Goal: Task Accomplishment & Management: Complete application form

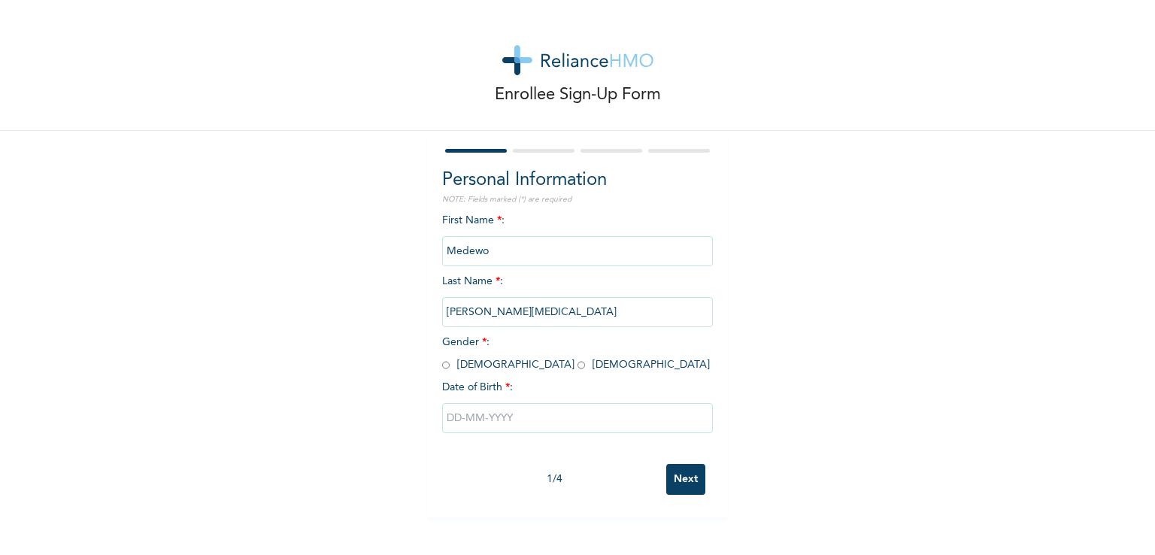
click at [578, 365] on input "radio" at bounding box center [582, 365] width 8 height 14
radio input "true"
click at [474, 417] on input "text" at bounding box center [577, 418] width 271 height 30
select select "9"
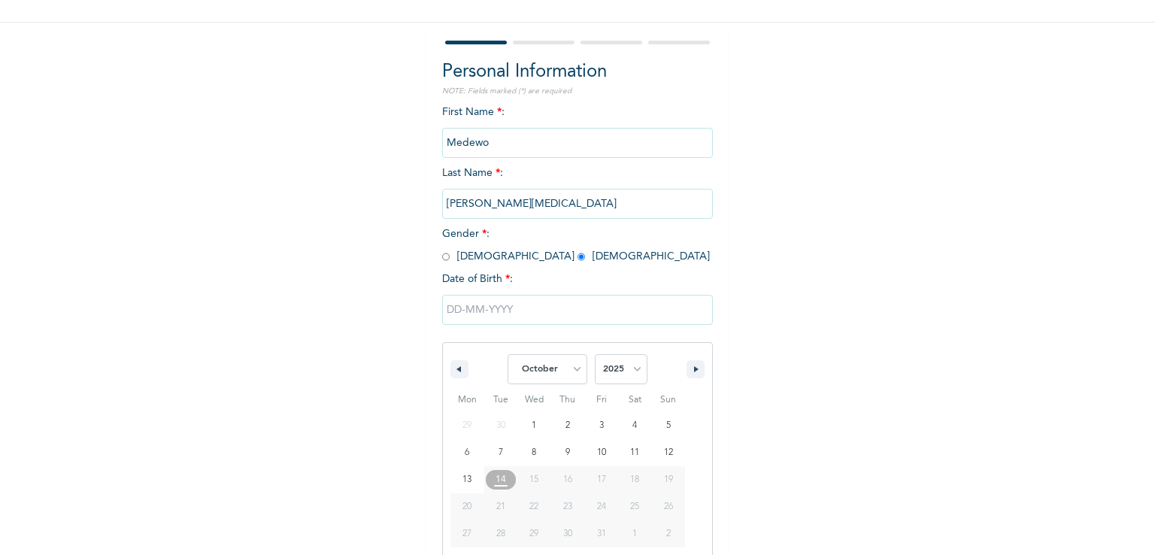
scroll to position [129, 0]
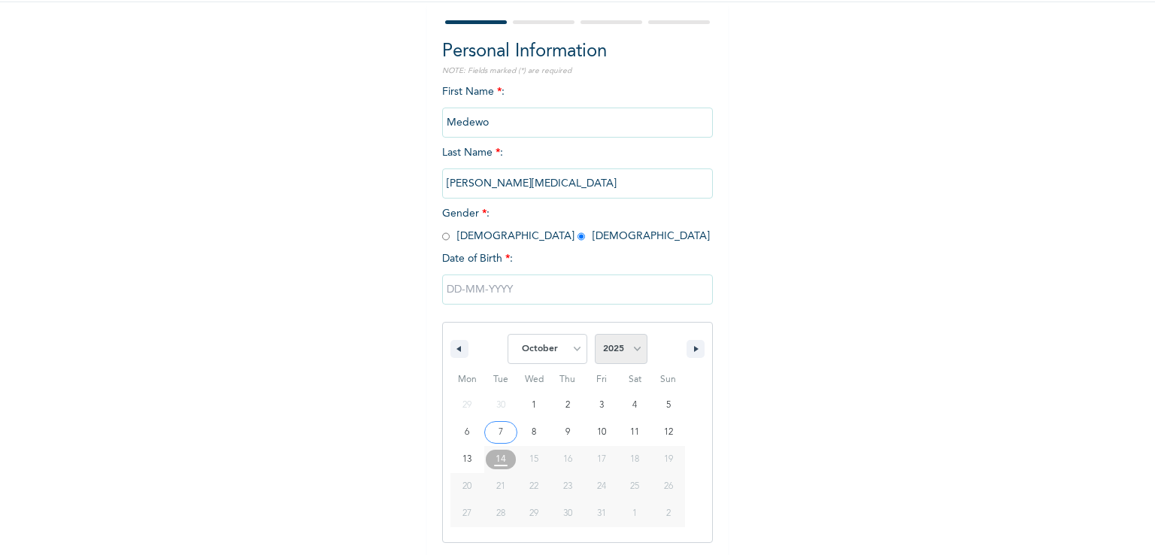
click at [626, 348] on select "2025 2024 2023 2022 2021 2020 2019 2018 2017 2016 2015 2014 2013 2012 2011 2010…" at bounding box center [621, 349] width 53 height 30
select select "1990"
click at [595, 334] on select "2025 2024 2023 2022 2021 2020 2019 2018 2017 2016 2015 2014 2013 2012 2011 2010…" at bounding box center [621, 349] width 53 height 30
click at [571, 340] on select "January February March April May June July August September October November De…" at bounding box center [548, 349] width 80 height 30
select select "8"
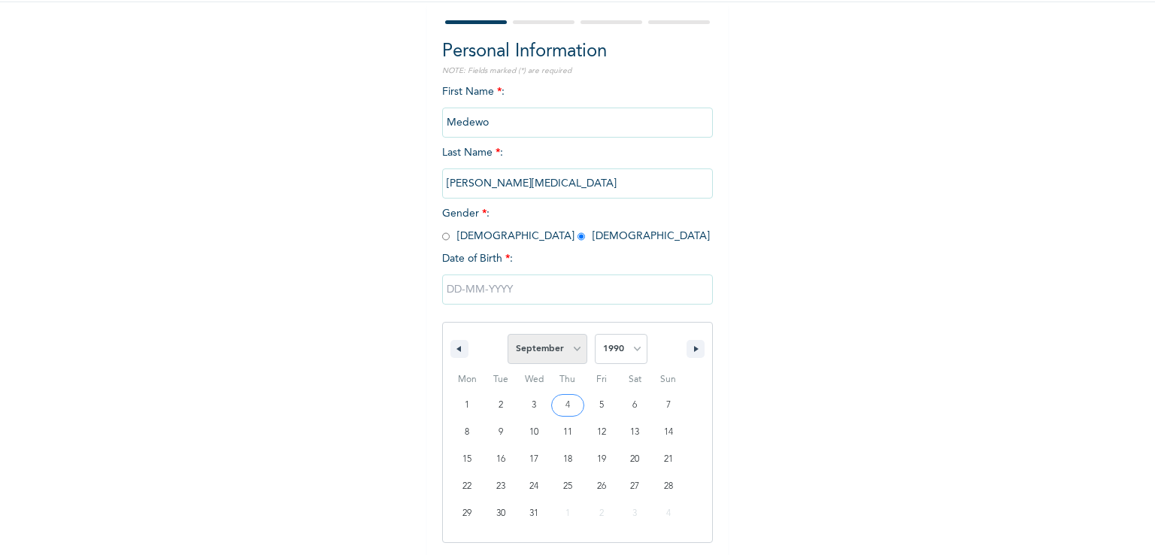
click at [508, 334] on select "January February March April May June July August September October November De…" at bounding box center [548, 349] width 80 height 30
type input "[DATE]"
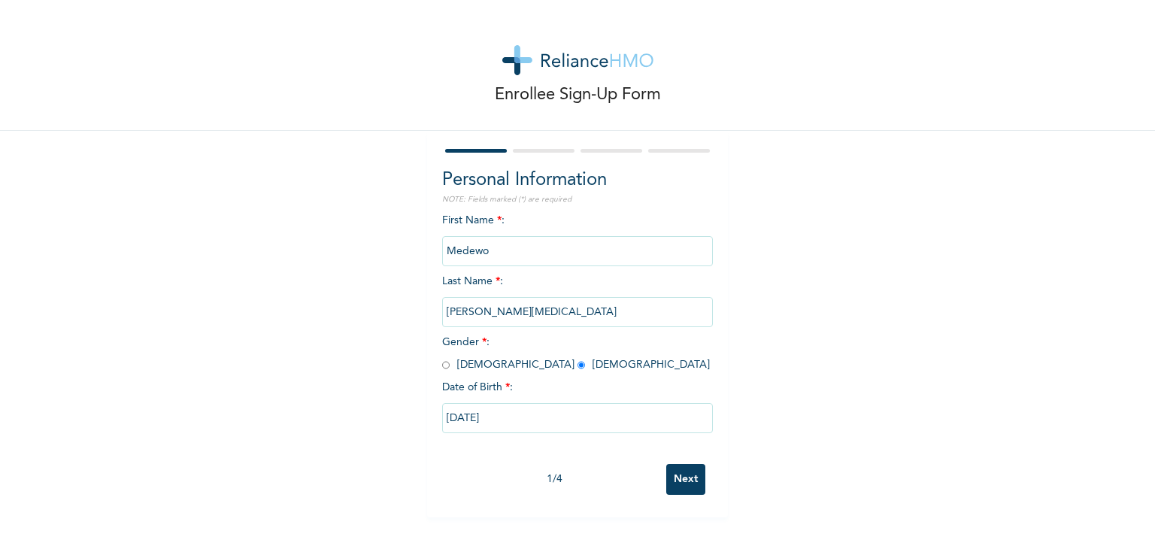
click at [688, 477] on input "Next" at bounding box center [685, 479] width 39 height 31
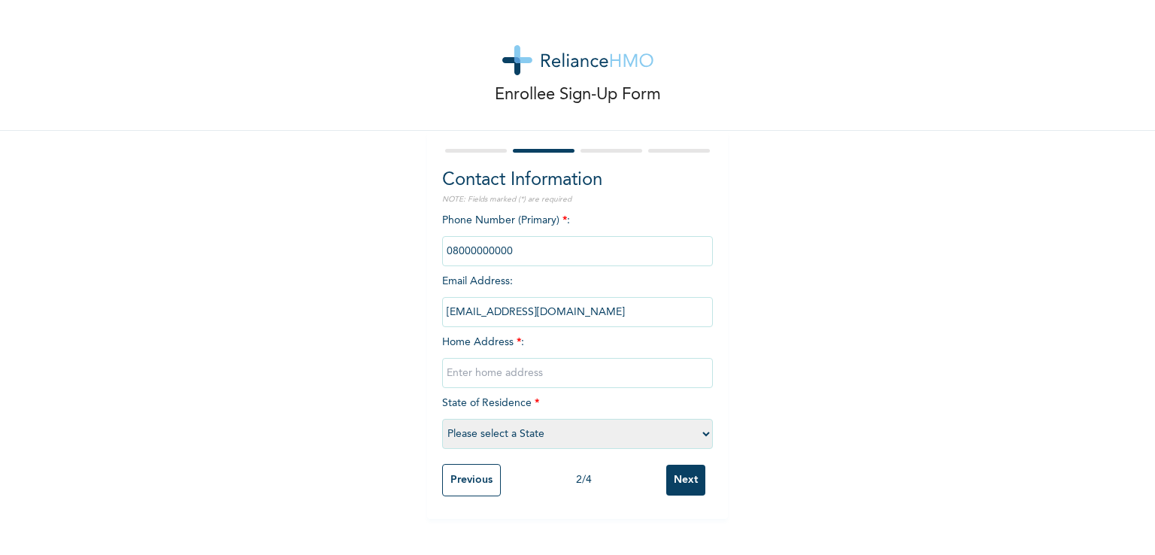
click at [504, 247] on input "phone" at bounding box center [577, 251] width 271 height 30
click at [504, 250] on input "phone" at bounding box center [577, 251] width 271 height 30
drag, startPoint x: 513, startPoint y: 252, endPoint x: 433, endPoint y: 244, distance: 80.1
click at [433, 244] on div "Contact Information NOTE: Fields marked (*) are required Phone Number (Primary)…" at bounding box center [577, 325] width 301 height 388
click at [537, 240] on input "phone" at bounding box center [577, 251] width 271 height 30
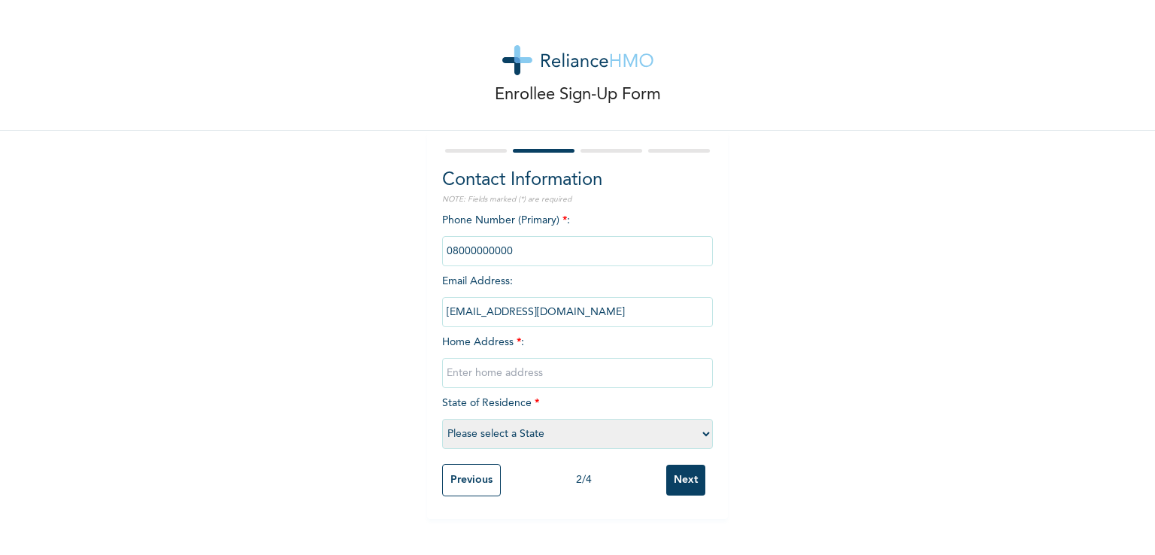
click at [535, 246] on input "phone" at bounding box center [577, 251] width 271 height 30
click at [538, 226] on div "Phone Number (Primary) * : Email Address : [EMAIL_ADDRESS][DOMAIN_NAME] Home Ad…" at bounding box center [577, 335] width 271 height 244
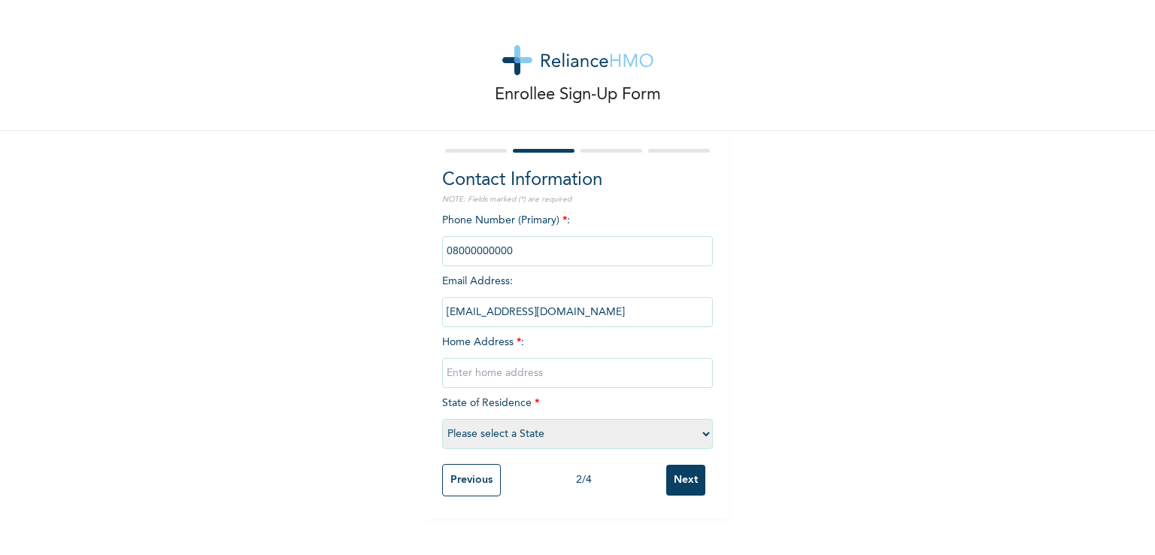
click at [538, 219] on span "Phone Number (Primary) * :" at bounding box center [577, 235] width 271 height 41
click at [552, 217] on span "Phone Number (Primary) * :" at bounding box center [577, 235] width 271 height 41
click at [458, 241] on input "phone" at bounding box center [577, 251] width 271 height 30
click at [451, 253] on input "phone" at bounding box center [577, 251] width 271 height 30
click at [499, 372] on input "text" at bounding box center [577, 373] width 271 height 30
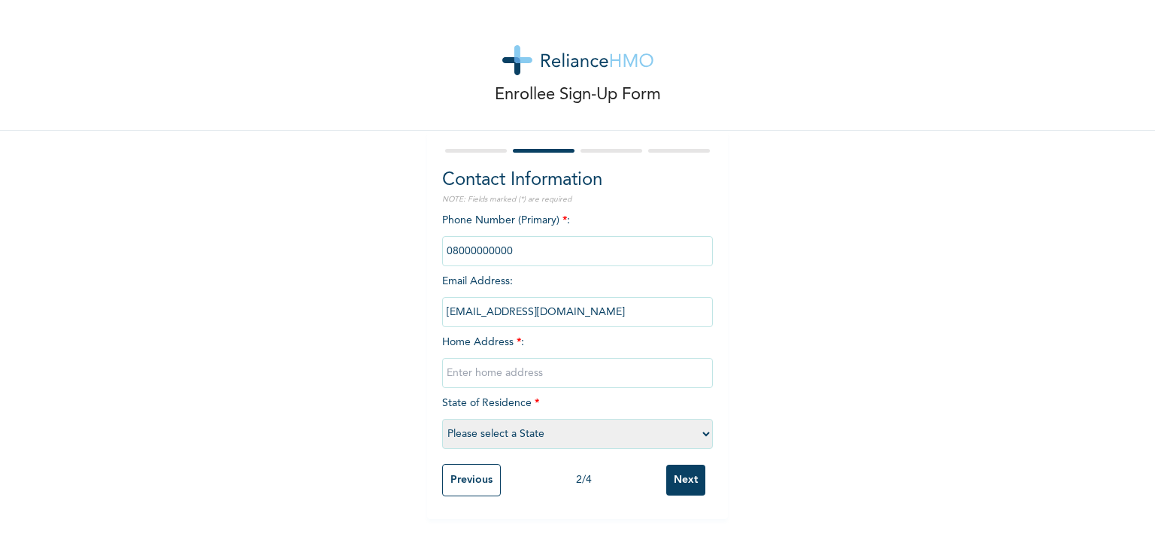
click at [510, 250] on input "phone" at bounding box center [577, 251] width 271 height 30
drag, startPoint x: 510, startPoint y: 250, endPoint x: 352, endPoint y: 301, distance: 166.0
click at [352, 301] on div "Enrollee Sign-Up Form Contact Information NOTE: Fields marked (*) are required …" at bounding box center [577, 259] width 1155 height 519
